Goal: Find specific page/section: Find specific page/section

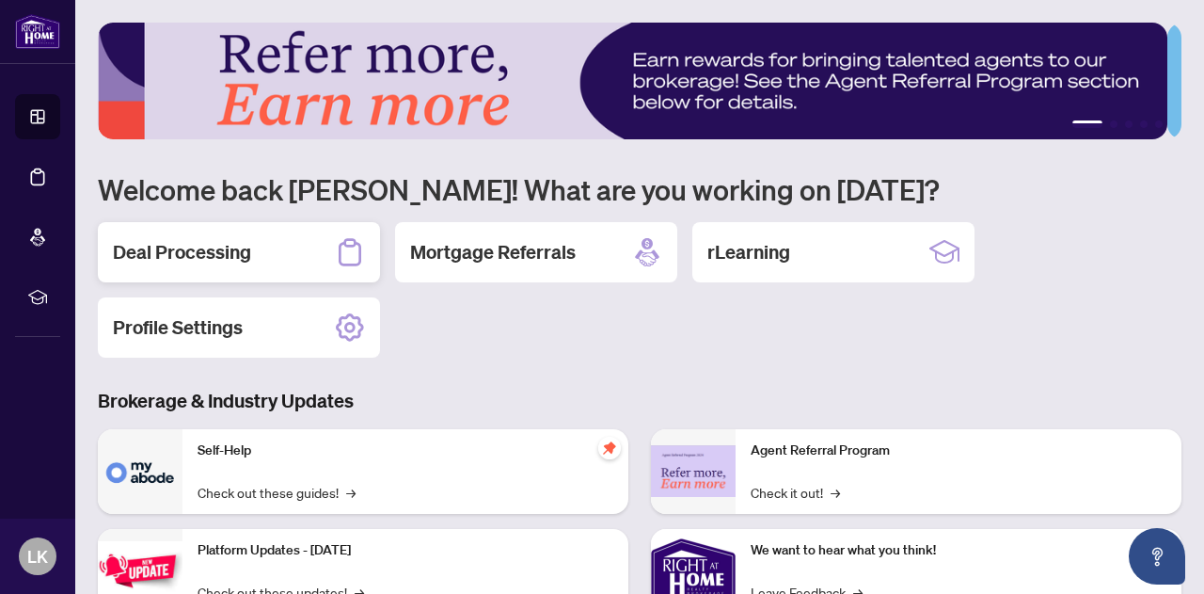
click at [181, 250] on h2 "Deal Processing" at bounding box center [182, 252] width 138 height 26
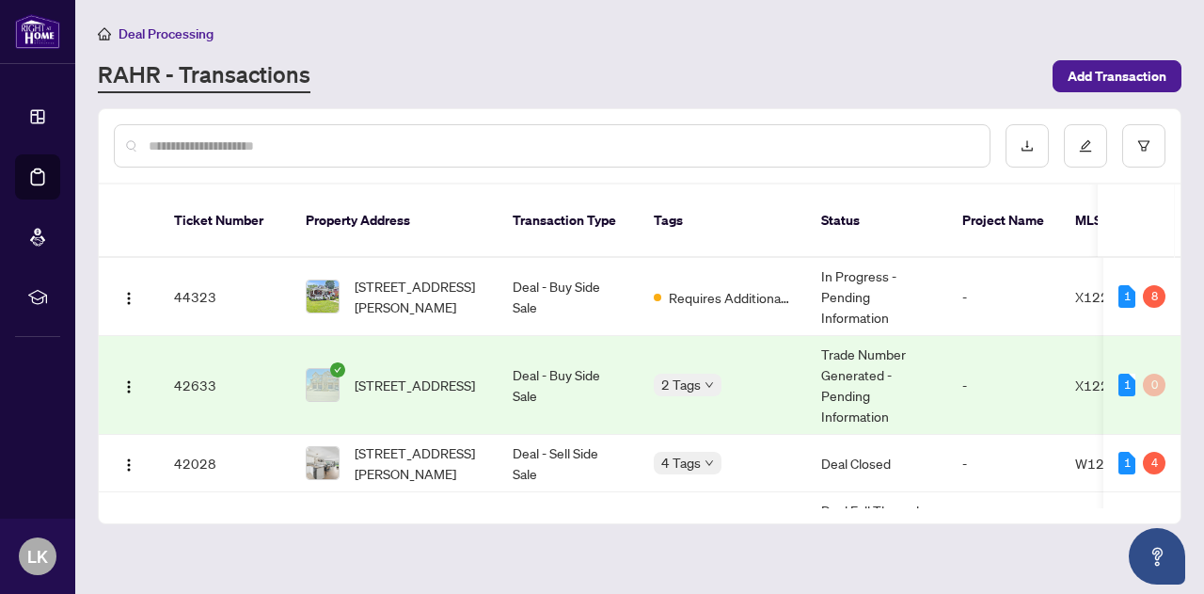
click at [418, 374] on span "[STREET_ADDRESS]" at bounding box center [415, 384] width 120 height 21
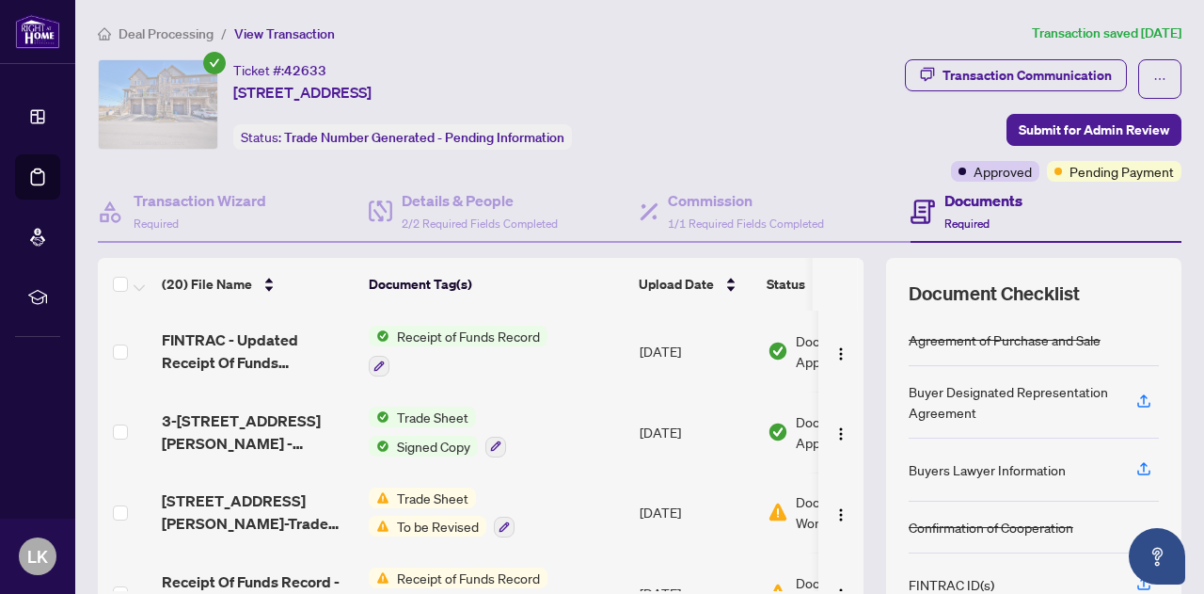
click at [229, 425] on span "3-[STREET_ADDRESS][PERSON_NAME] - REVISED TRADE SHEET TO BE REVIEWED.pdf" at bounding box center [258, 431] width 192 height 45
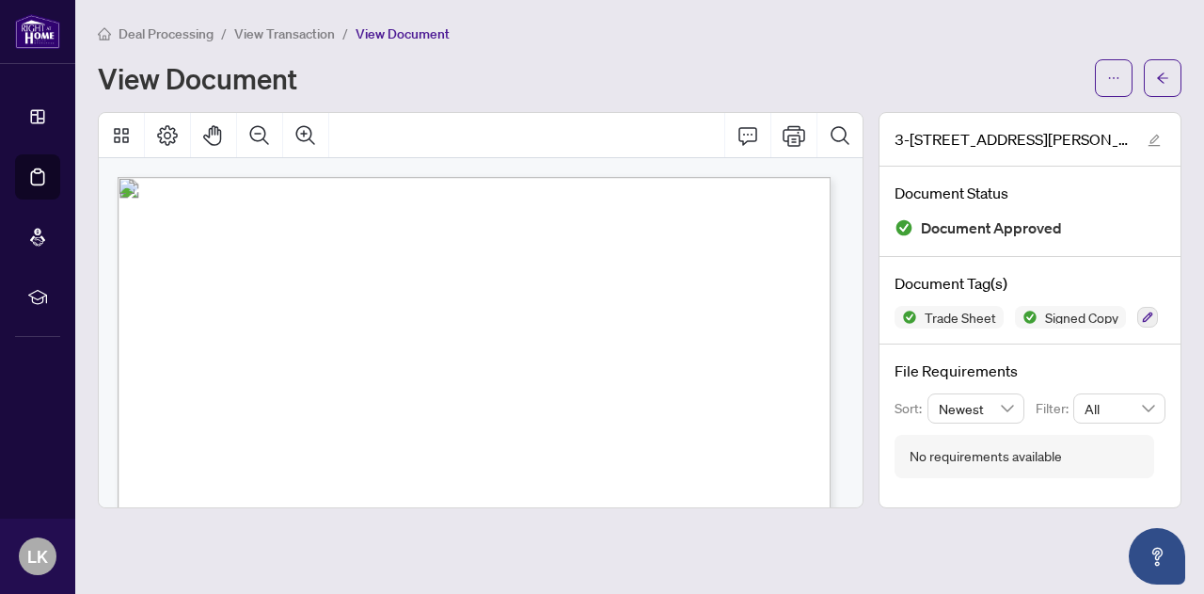
click at [162, 36] on span "Deal Processing" at bounding box center [166, 33] width 95 height 17
